Goal: Obtain resource: Download file/media

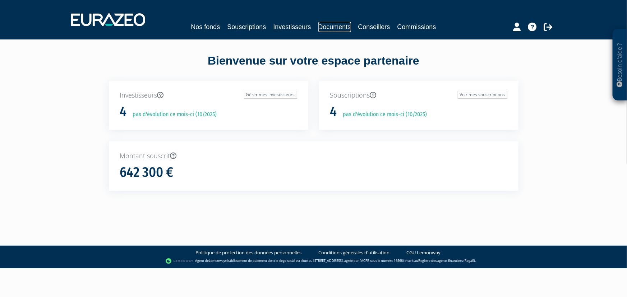
click at [330, 24] on link "Documents" at bounding box center [334, 27] width 33 height 10
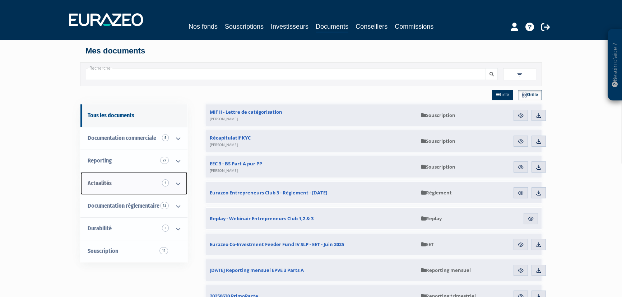
click at [182, 181] on icon at bounding box center [178, 184] width 19 height 22
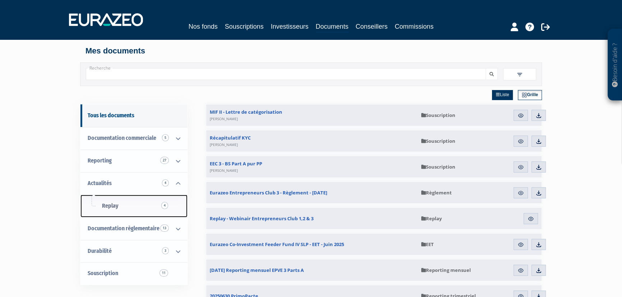
click at [120, 207] on link "Replay 4" at bounding box center [133, 206] width 107 height 23
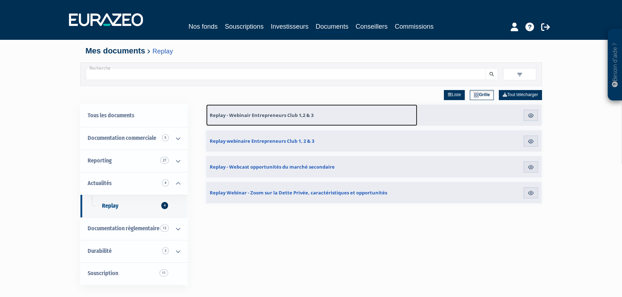
click at [260, 115] on span "Replay - Webinair Entrepreneurs Club 1,2 & 3" at bounding box center [262, 115] width 104 height 6
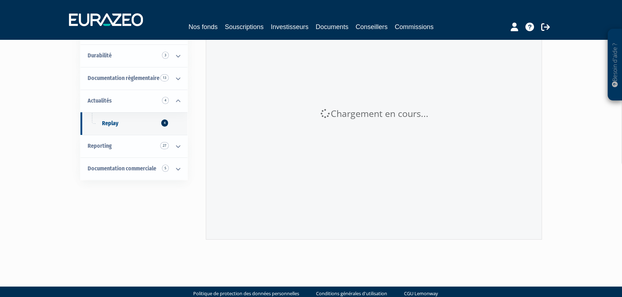
scroll to position [65, 0]
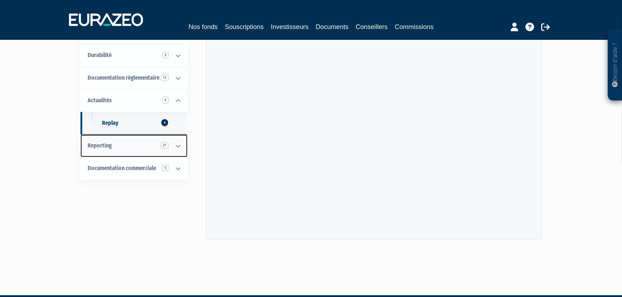
click at [165, 149] on link "Reporting 27" at bounding box center [133, 146] width 107 height 23
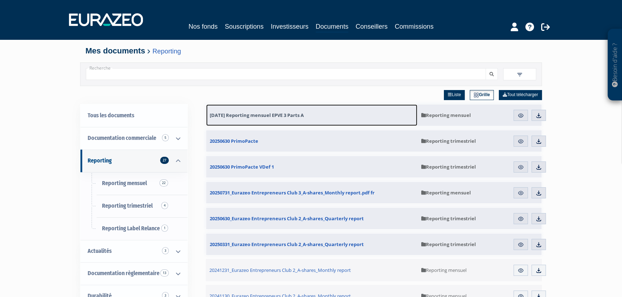
click at [290, 116] on span "[DATE] Reporting mensuel EPVE 3 Parts A" at bounding box center [257, 115] width 94 height 6
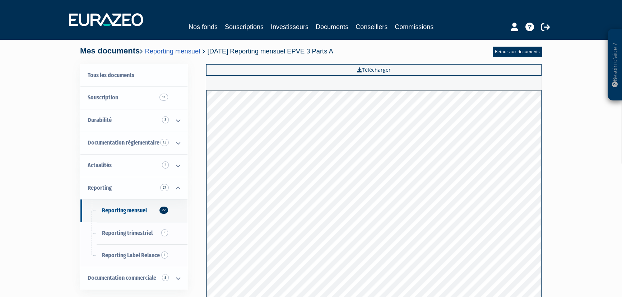
scroll to position [65, 0]
